Goal: Transaction & Acquisition: Purchase product/service

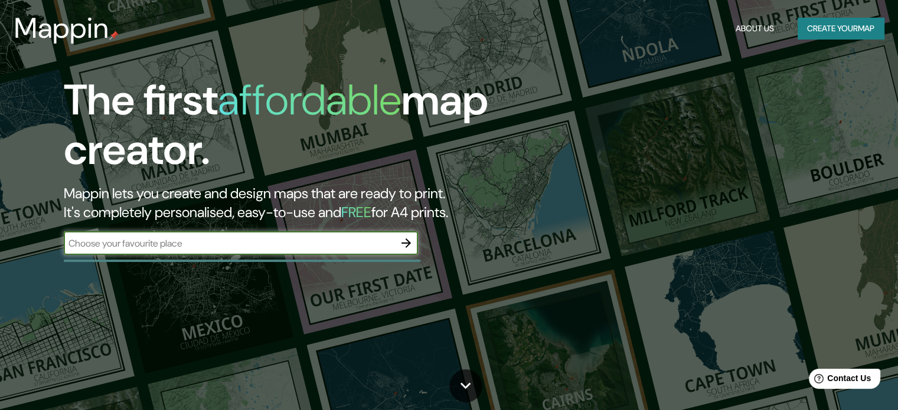
click at [342, 236] on div "​" at bounding box center [241, 243] width 354 height 24
type input "sunampe"
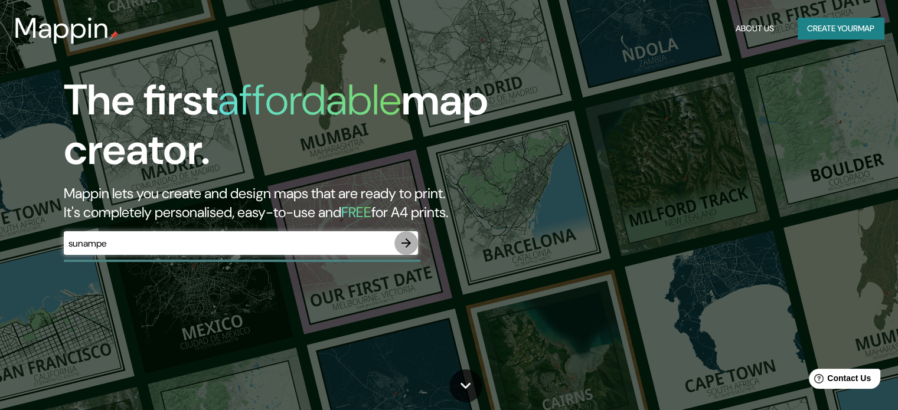
click at [410, 243] on icon "button" at bounding box center [405, 243] width 9 height 9
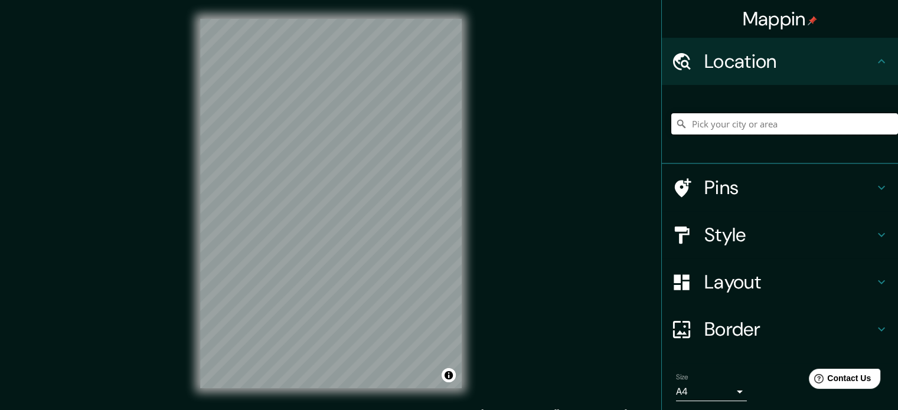
click at [772, 119] on input "Pick your city or area" at bounding box center [784, 123] width 227 height 21
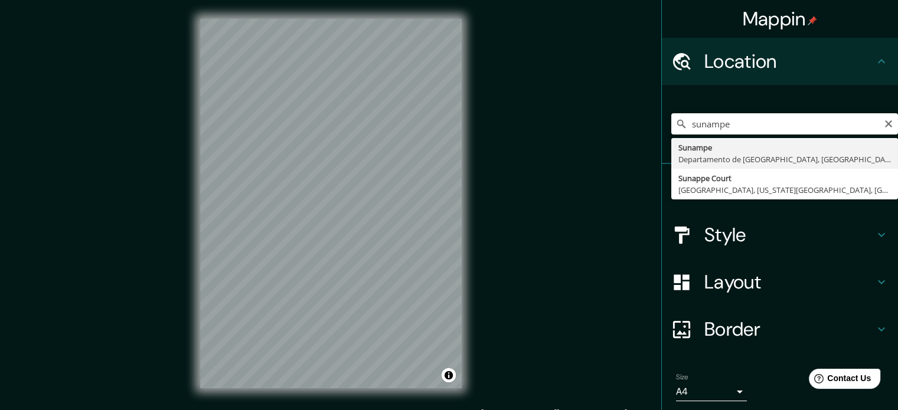
type input "Sunampe, [GEOGRAPHIC_DATA], [GEOGRAPHIC_DATA]"
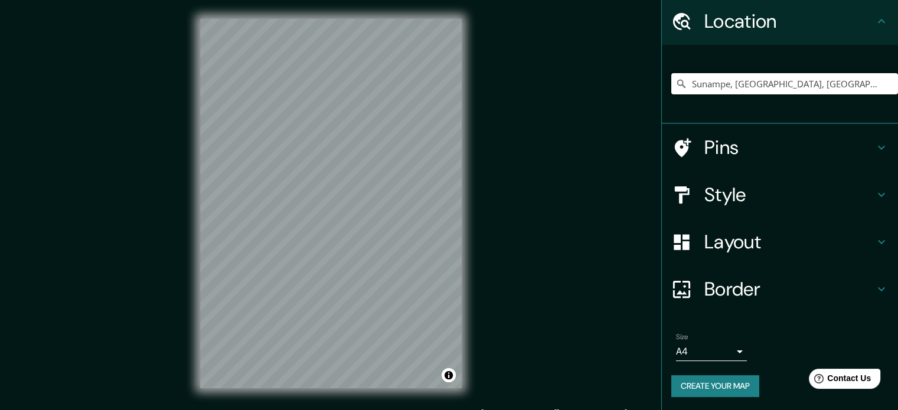
scroll to position [15, 0]
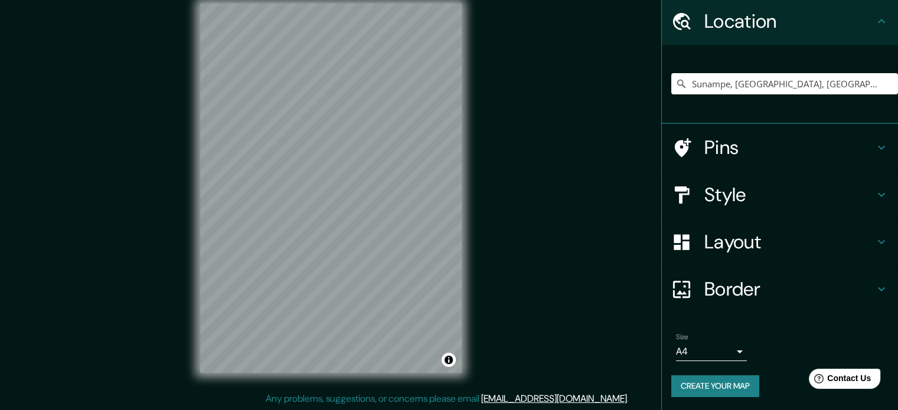
click at [747, 237] on h4 "Layout" at bounding box center [789, 242] width 170 height 24
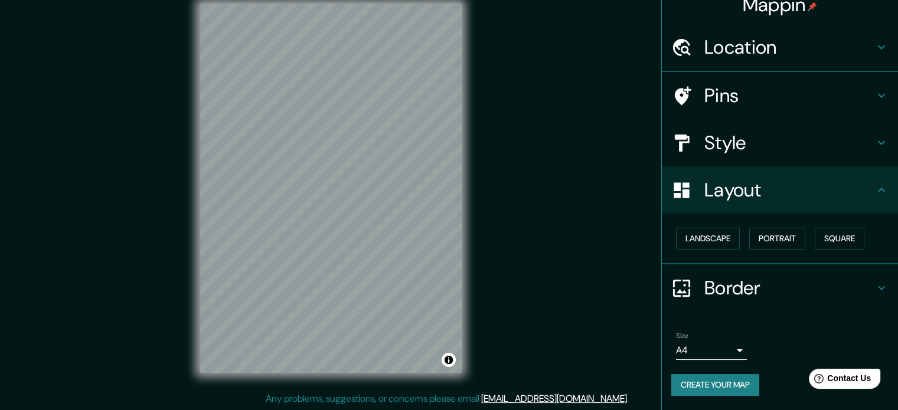
scroll to position [13, 0]
click at [713, 249] on button "Landscape" at bounding box center [708, 240] width 64 height 22
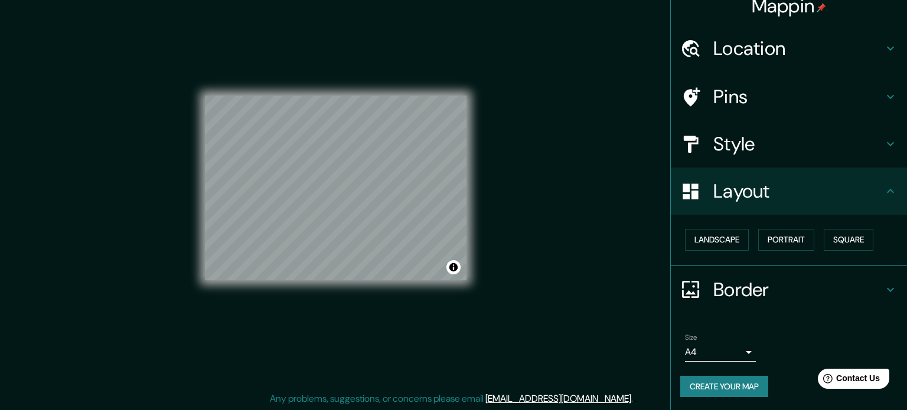
click at [700, 353] on body "Mappin Location [GEOGRAPHIC_DATA], [GEOGRAPHIC_DATA], [GEOGRAPHIC_DATA] Pins St…" at bounding box center [453, 190] width 907 height 410
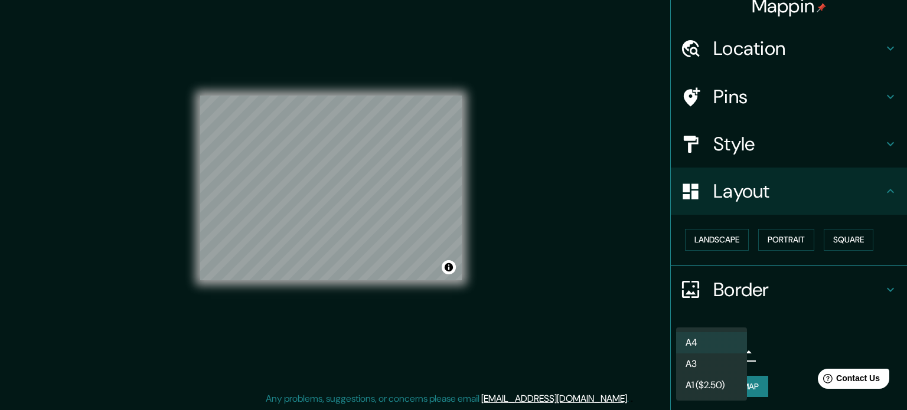
click at [709, 368] on li "A3" at bounding box center [711, 364] width 71 height 21
type input "a4"
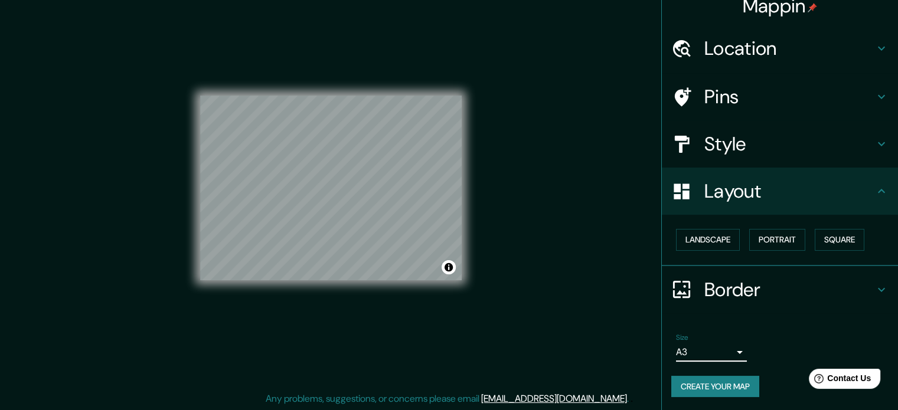
click at [727, 387] on button "Create your map" at bounding box center [715, 387] width 88 height 22
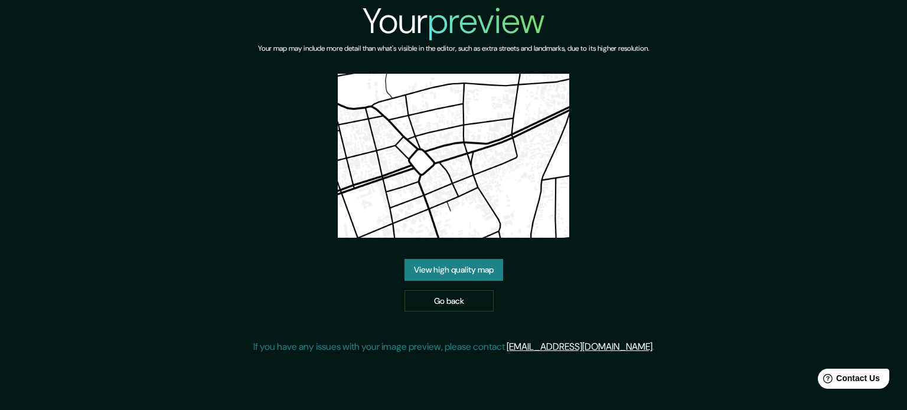
click at [458, 271] on link "View high quality map" at bounding box center [453, 270] width 99 height 22
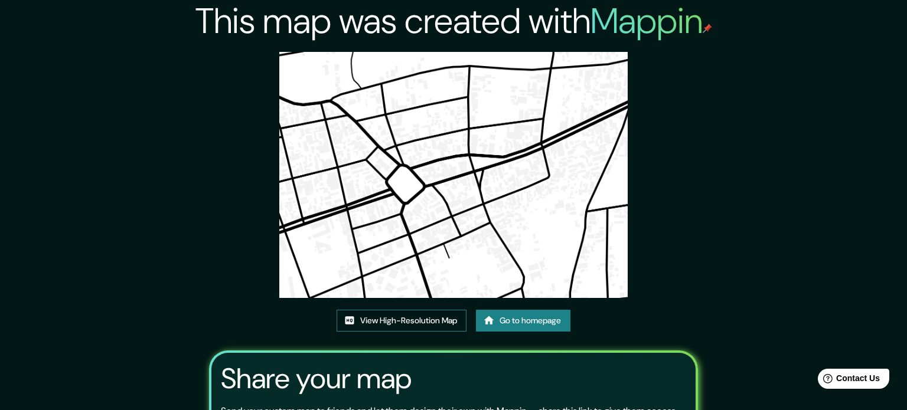
click at [421, 310] on link "View High-Resolution Map" at bounding box center [402, 321] width 130 height 22
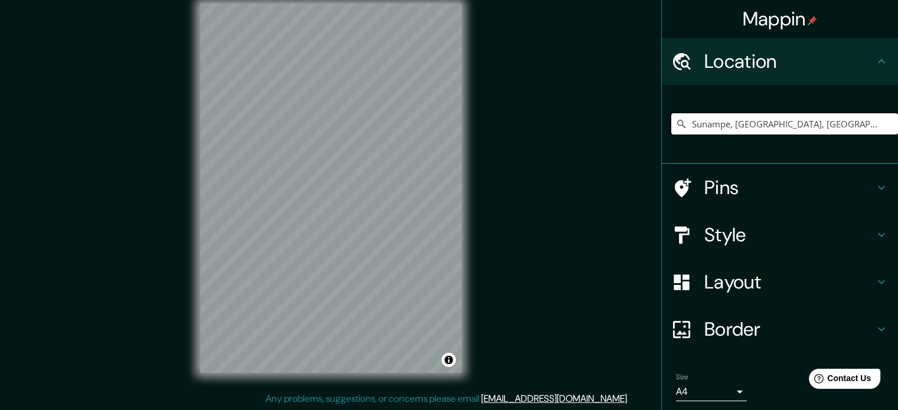
click at [715, 115] on input "Sunampe, [GEOGRAPHIC_DATA], [GEOGRAPHIC_DATA]" at bounding box center [784, 123] width 227 height 21
click at [732, 127] on input "Pick your city or area" at bounding box center [784, 123] width 227 height 21
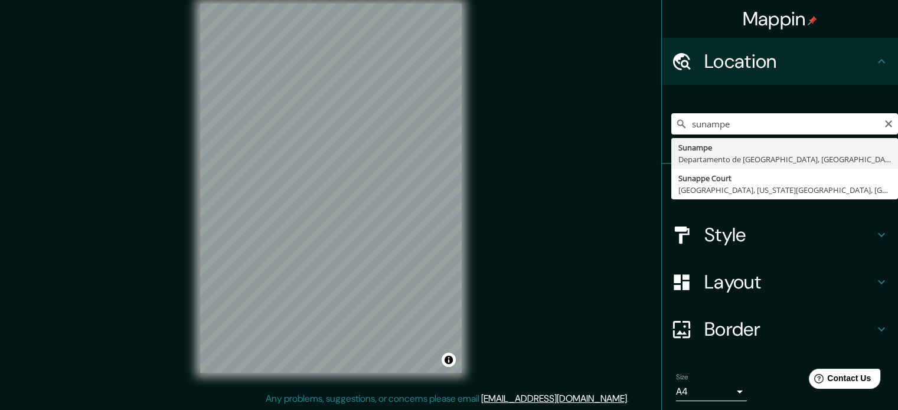
type input "Sunampe, [GEOGRAPHIC_DATA], [GEOGRAPHIC_DATA]"
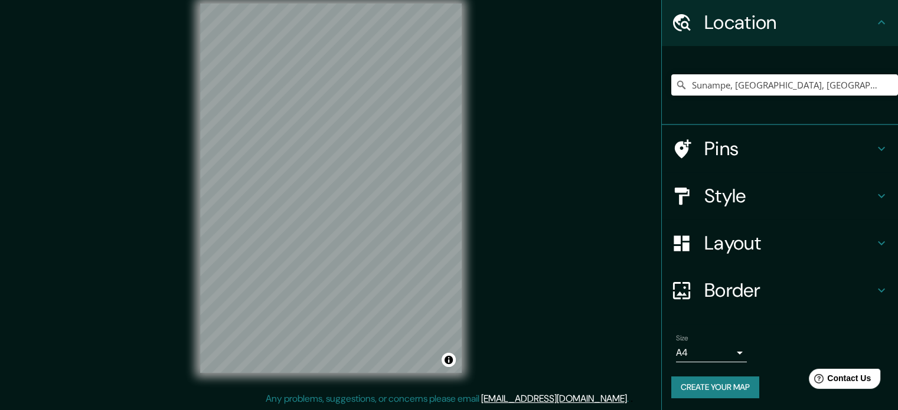
scroll to position [40, 0]
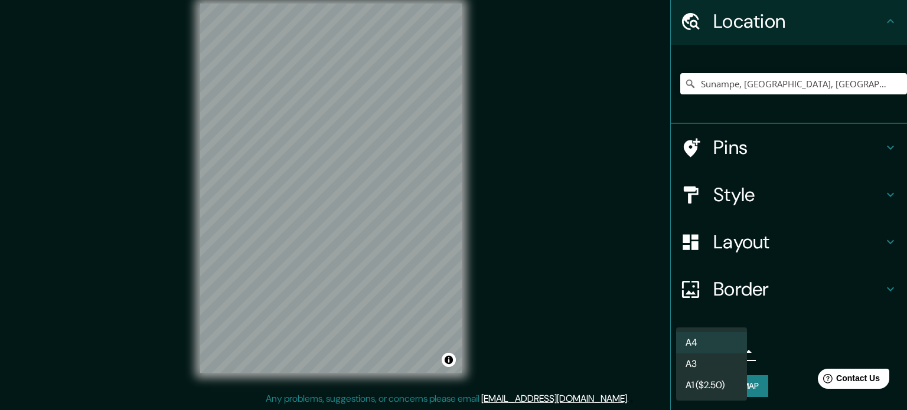
click at [685, 344] on body "Mappin Location Sunampe, Departamento de Ica, Perú Pins Style Layout Border Cho…" at bounding box center [453, 190] width 907 height 410
click at [704, 367] on li "A3" at bounding box center [711, 364] width 71 height 21
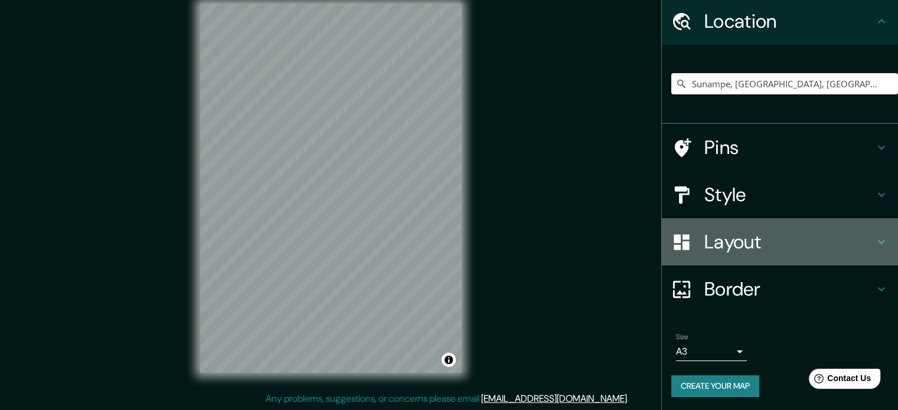
click at [726, 231] on h4 "Layout" at bounding box center [789, 242] width 170 height 24
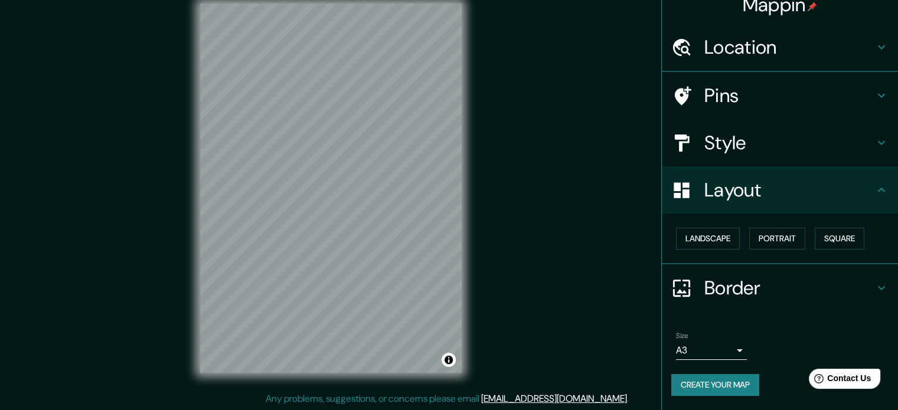
scroll to position [13, 0]
click at [768, 238] on button "Portrait" at bounding box center [777, 240] width 56 height 22
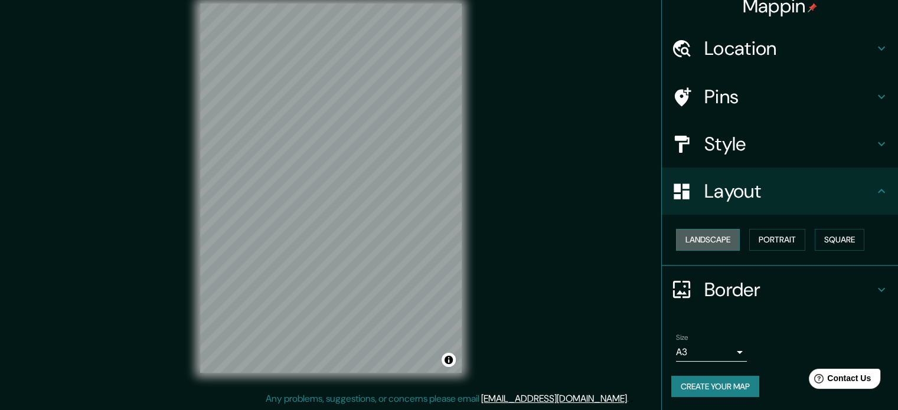
click at [720, 241] on button "Landscape" at bounding box center [708, 240] width 64 height 22
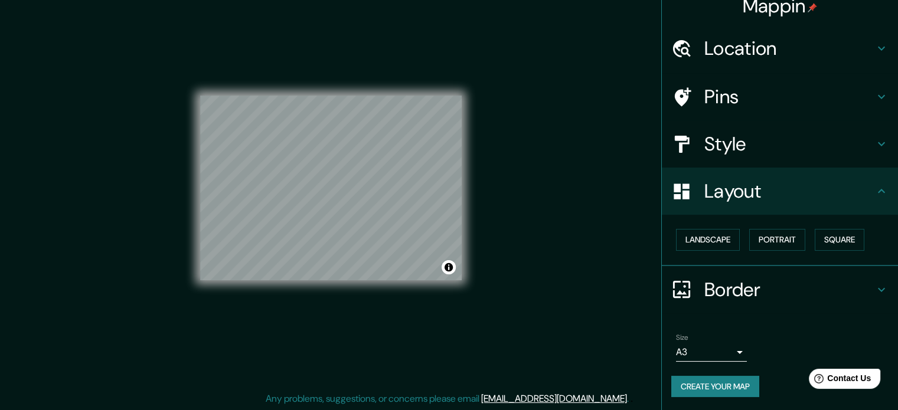
click at [509, 137] on div "Mappin Location Sunampe, Departamento de Ica, Perú Pins Style Layout Landscape …" at bounding box center [449, 198] width 898 height 426
click at [705, 384] on button "Create your map" at bounding box center [715, 387] width 88 height 22
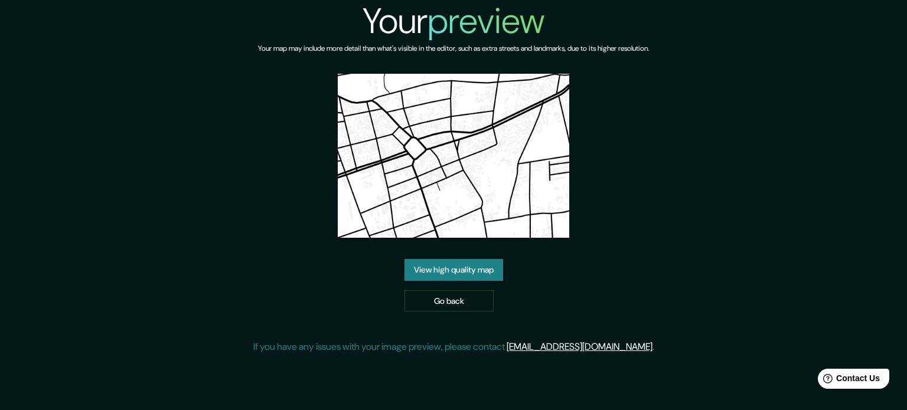
click at [439, 276] on link "View high quality map" at bounding box center [453, 270] width 99 height 22
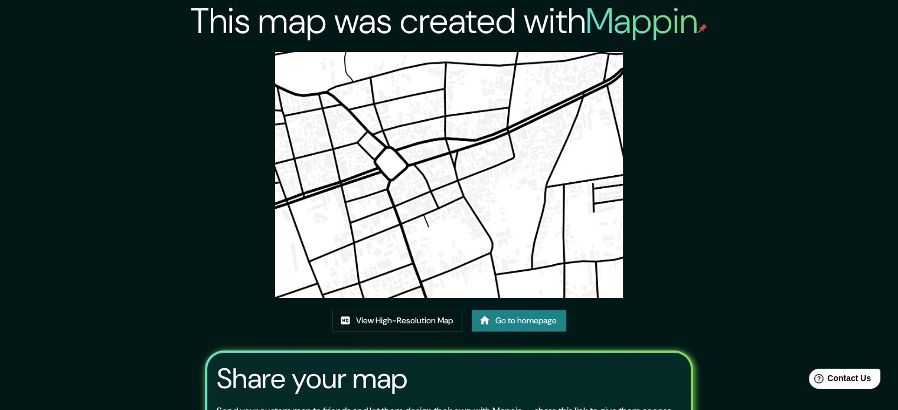
click at [434, 80] on img at bounding box center [449, 175] width 348 height 246
click at [401, 319] on link "View High-Resolution Map" at bounding box center [397, 321] width 130 height 22
